Goal: Task Accomplishment & Management: Manage account settings

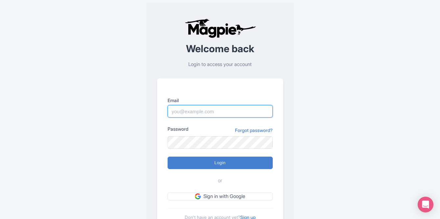
click at [214, 117] on input "Email" at bounding box center [220, 111] width 105 height 12
type input "[EMAIL_ADDRESS][DOMAIN_NAME]"
click at [181, 154] on form "Email [EMAIL_ADDRESS][DOMAIN_NAME] Password Forgot password? Login or Sign in w…" at bounding box center [220, 149] width 105 height 104
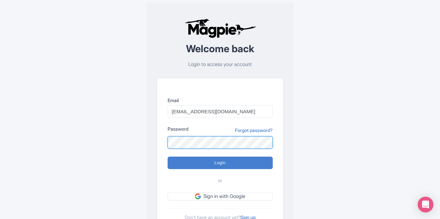
click at [168, 157] on input "Login" at bounding box center [220, 163] width 105 height 12
type input "Logging in..."
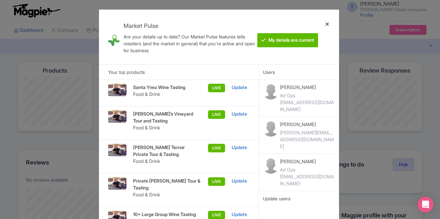
click at [329, 23] on div at bounding box center [328, 37] width 16 height 44
